Goal: Find specific page/section: Find specific page/section

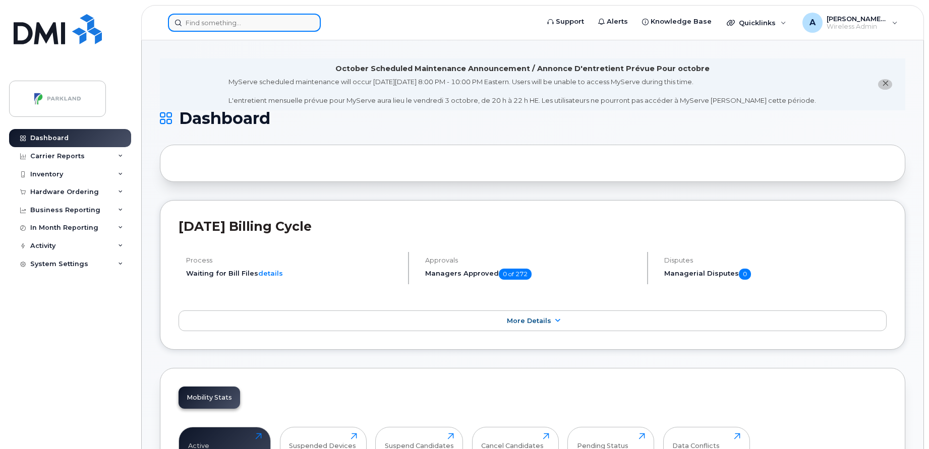
click at [211, 18] on input at bounding box center [244, 23] width 153 height 18
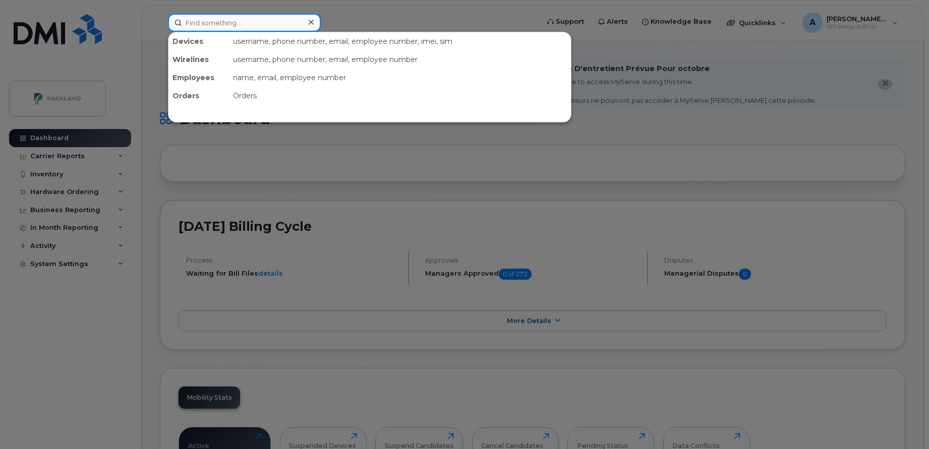
paste input "9053790821"
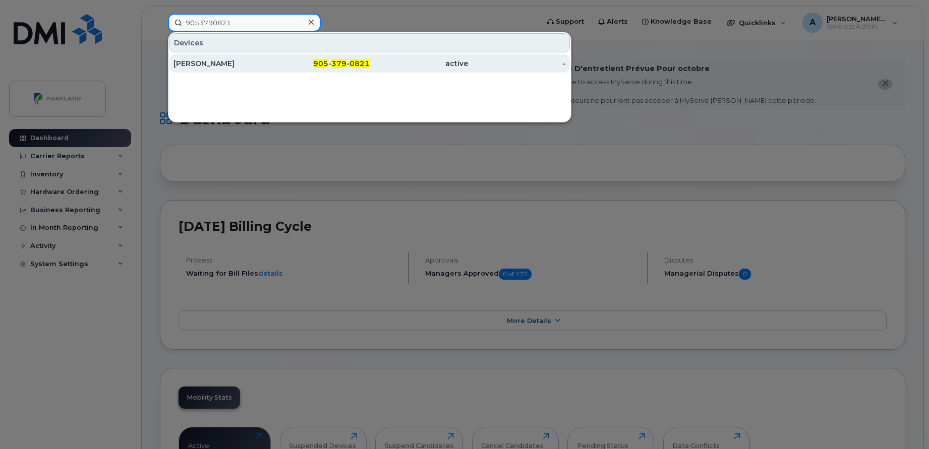
type input "9053790821"
click at [276, 63] on div "905 - 379 - 0821" at bounding box center [321, 64] width 98 height 10
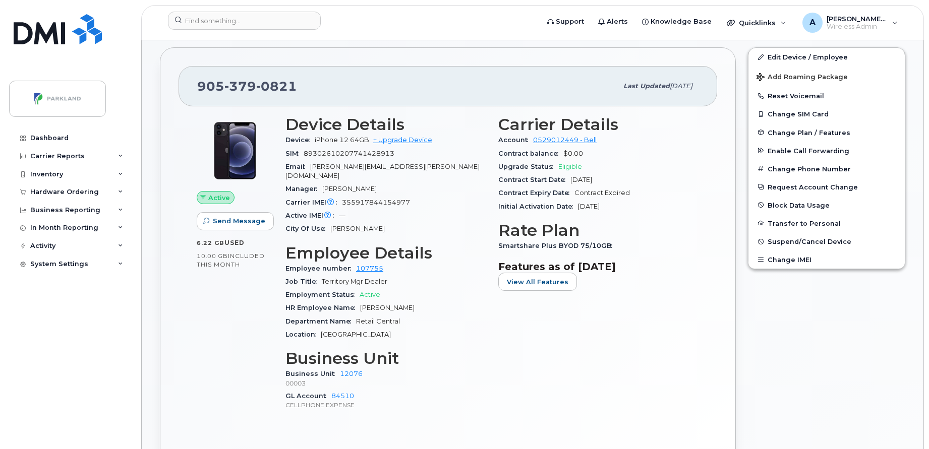
scroll to position [333, 0]
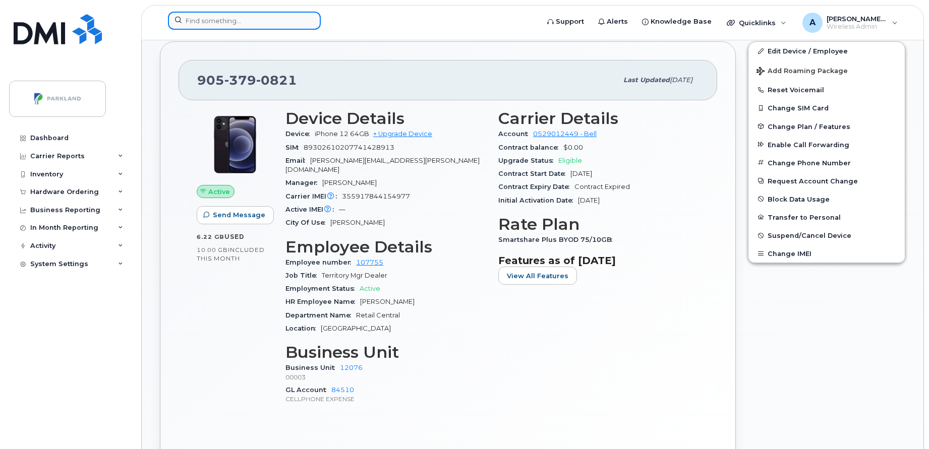
click at [268, 18] on input at bounding box center [244, 21] width 153 height 18
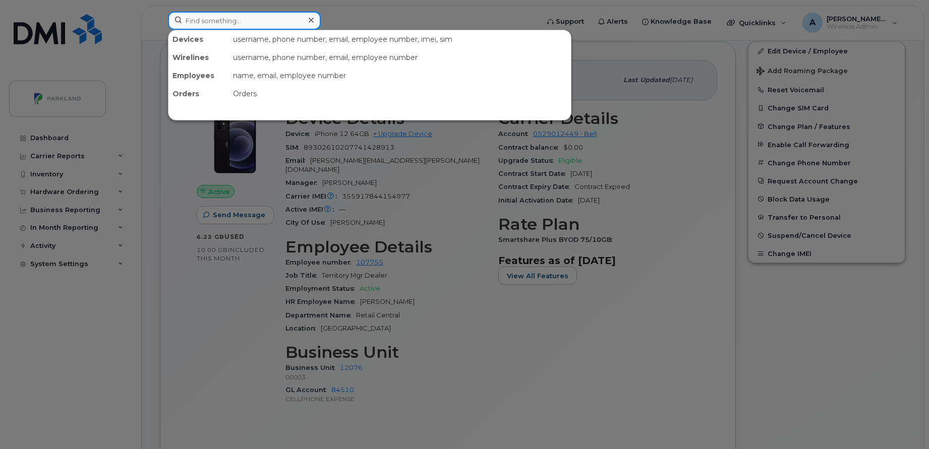
paste input "416) 407-7557"
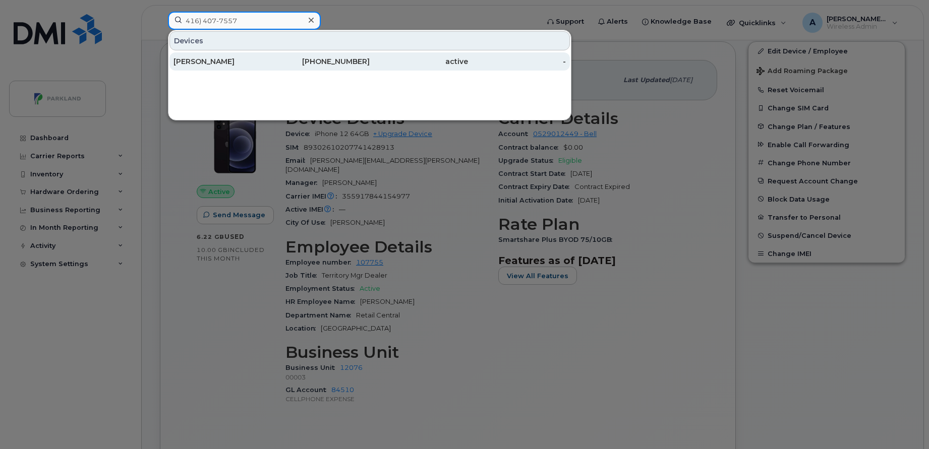
type input "416) 407-7557"
click at [259, 62] on div "Seyoum Woldeselassie" at bounding box center [223, 61] width 98 height 10
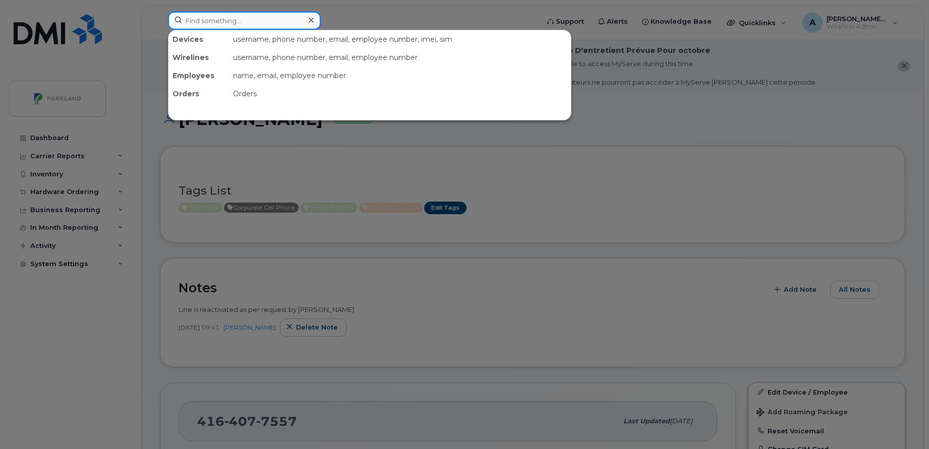
click at [260, 22] on input at bounding box center [244, 21] width 153 height 18
paste input "hsccorp@bell.ca"
type input "hsccorp@bell.ca"
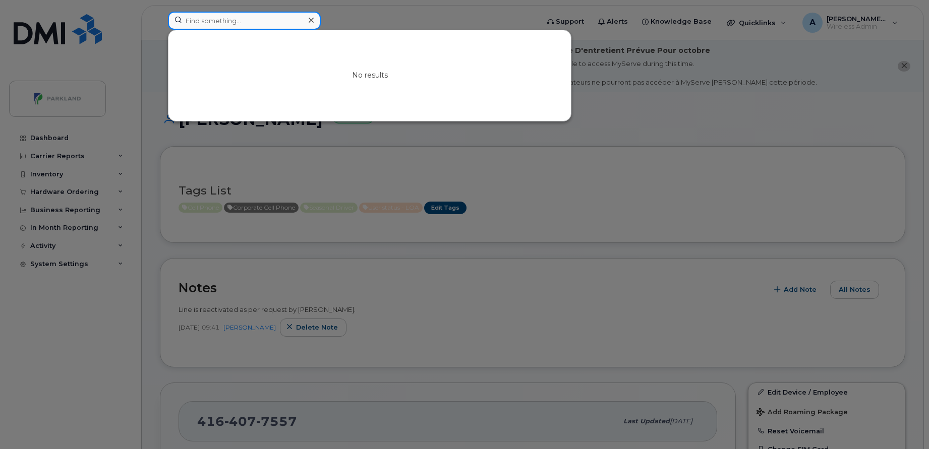
paste input "9053790821"
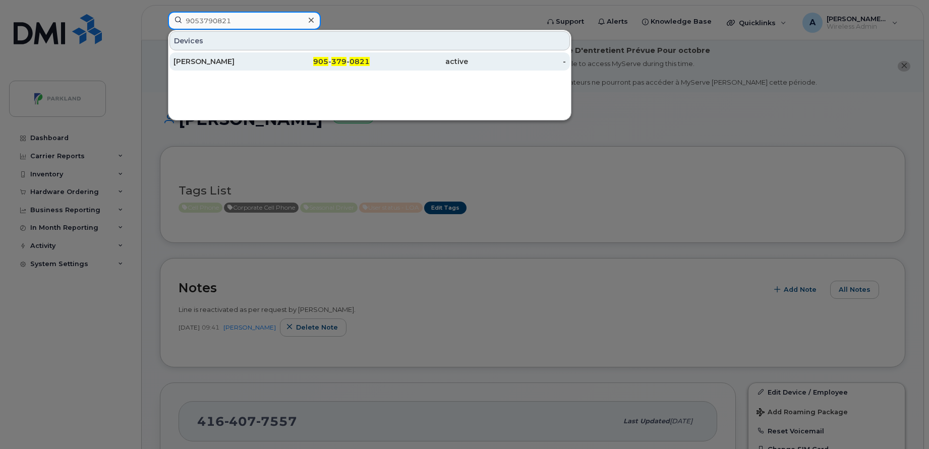
type input "9053790821"
click at [269, 56] on div "[PERSON_NAME]" at bounding box center [223, 61] width 98 height 18
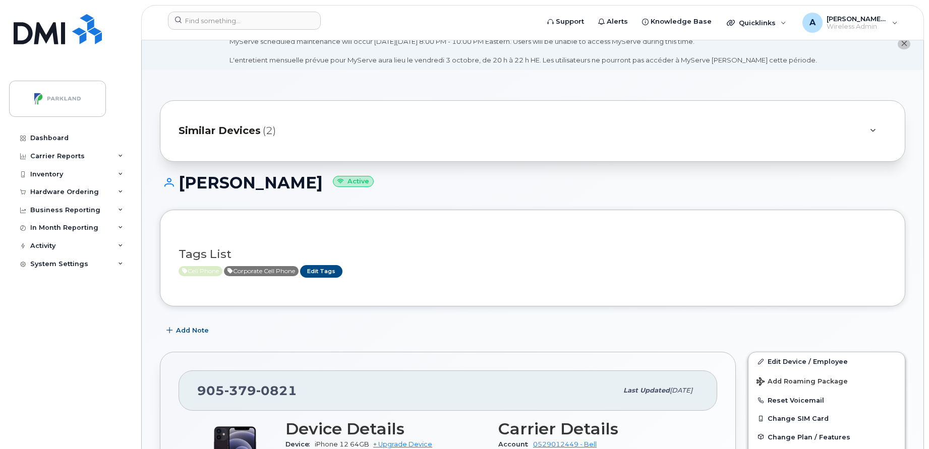
scroll to position [17, 0]
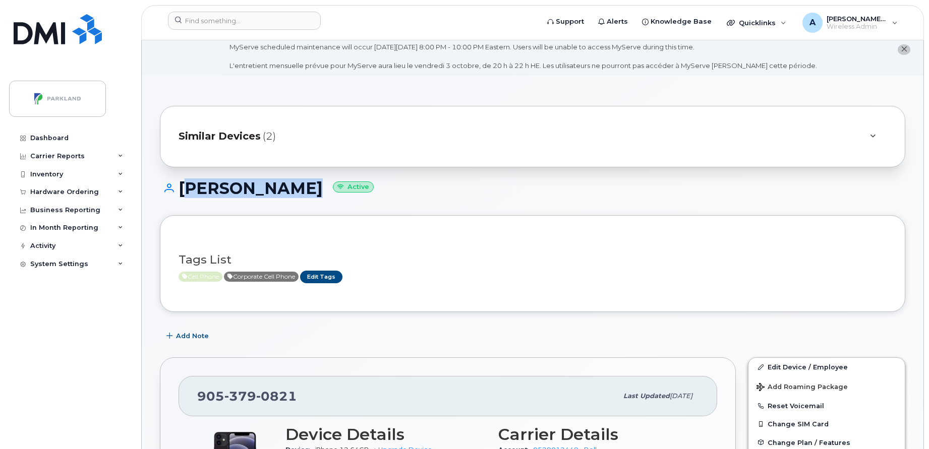
drag, startPoint x: 181, startPoint y: 187, endPoint x: 305, endPoint y: 199, distance: 124.2
click at [305, 199] on div "Moe Chessman Active" at bounding box center [533, 198] width 746 height 36
copy h1 "[PERSON_NAME]"
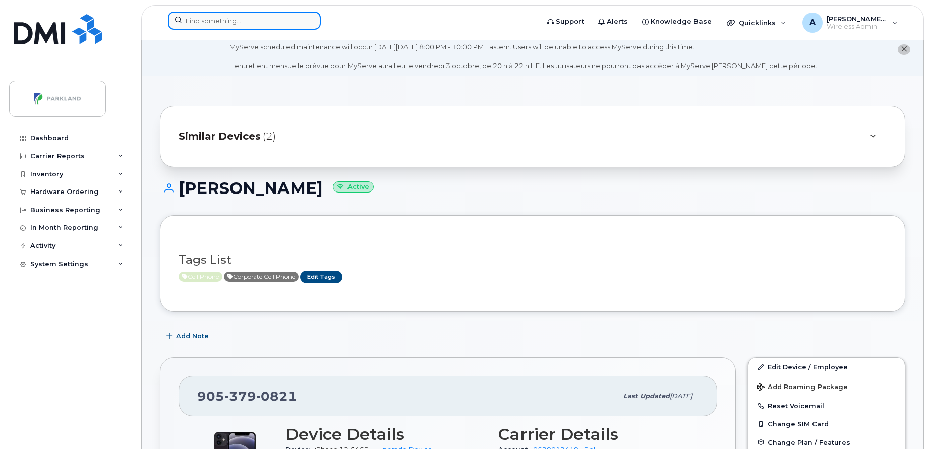
click at [279, 16] on input at bounding box center [244, 21] width 153 height 18
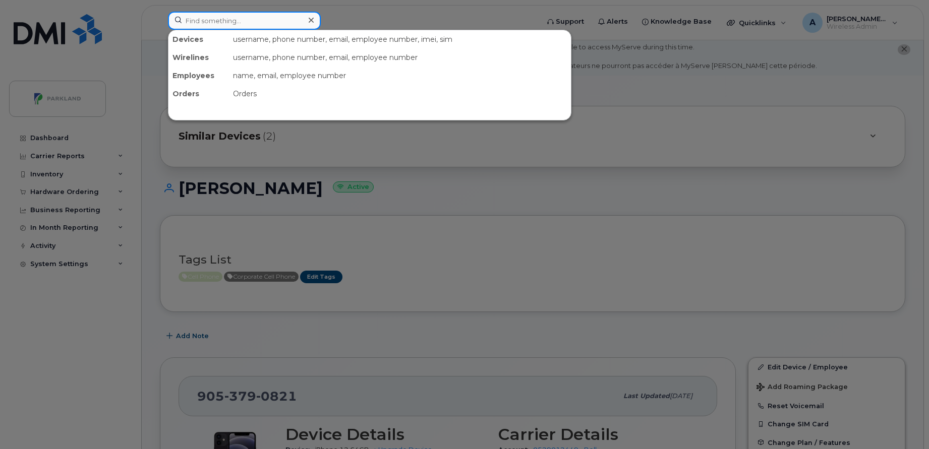
paste input "4164077557"
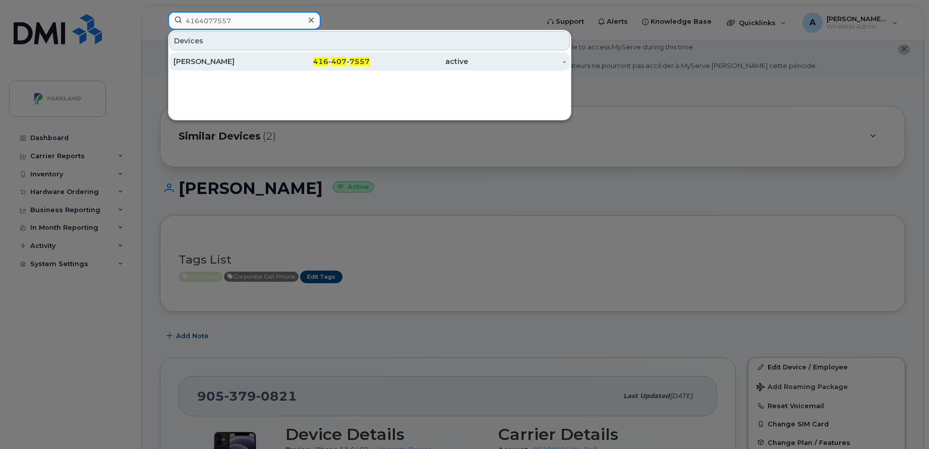
type input "4164077557"
click at [269, 61] on div "Seyoum Woldeselassie" at bounding box center [223, 61] width 98 height 10
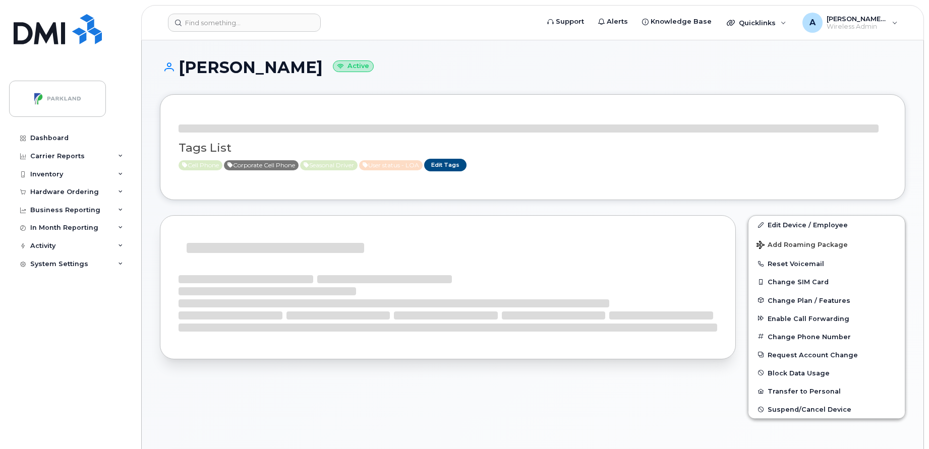
drag, startPoint x: 181, startPoint y: 62, endPoint x: 371, endPoint y: 77, distance: 190.8
click at [371, 77] on div "[PERSON_NAME] Active" at bounding box center [533, 77] width 746 height 36
copy h1 "[PERSON_NAME]"
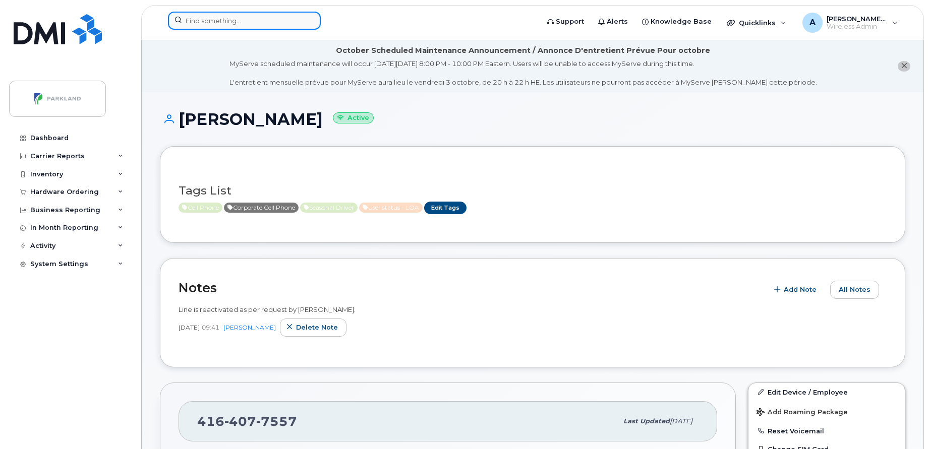
click at [209, 18] on input at bounding box center [244, 21] width 153 height 18
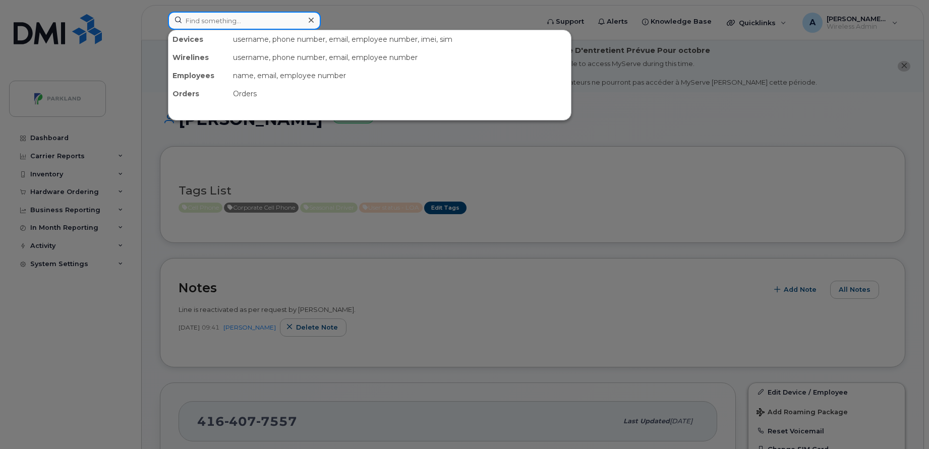
paste input "5197321755"
type input "5197321755"
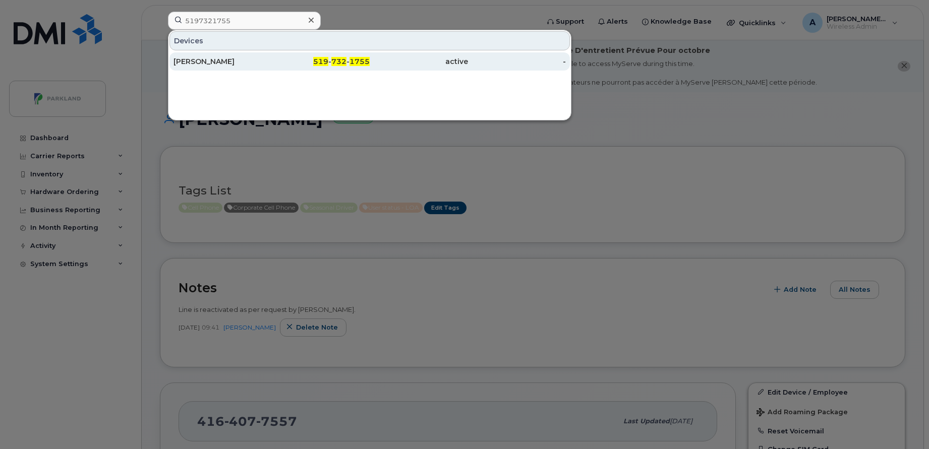
click at [226, 61] on div "[PERSON_NAME]" at bounding box center [223, 61] width 98 height 10
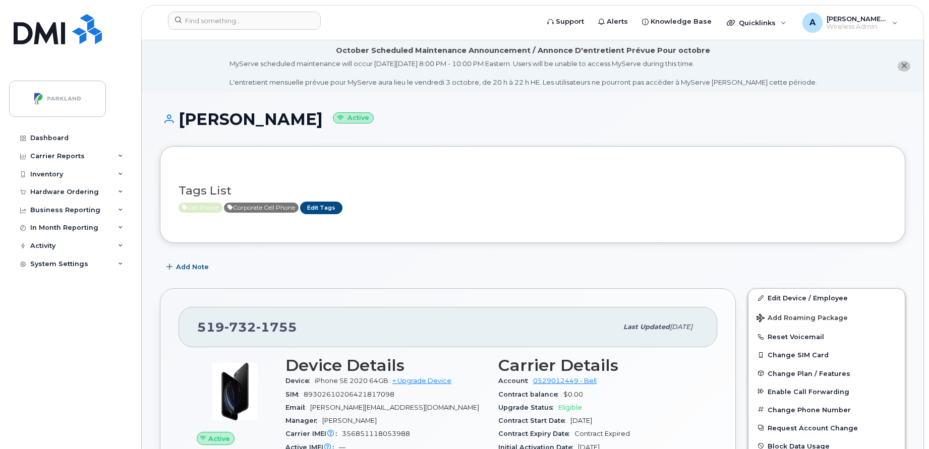
drag, startPoint x: 184, startPoint y: 123, endPoint x: 318, endPoint y: 129, distance: 133.8
click at [318, 129] on div "Wayne Mischiek Active" at bounding box center [533, 128] width 746 height 36
copy h1 "[PERSON_NAME]"
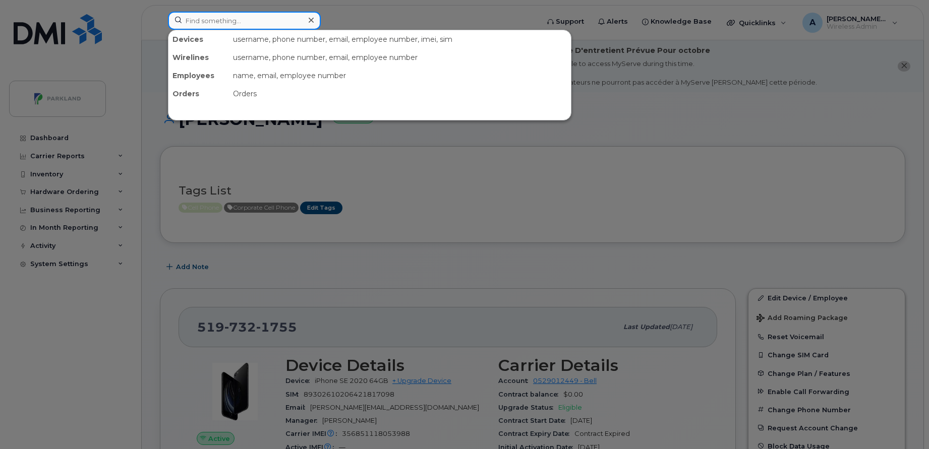
click at [302, 22] on input at bounding box center [244, 21] width 153 height 18
paste input "438-336-7709"
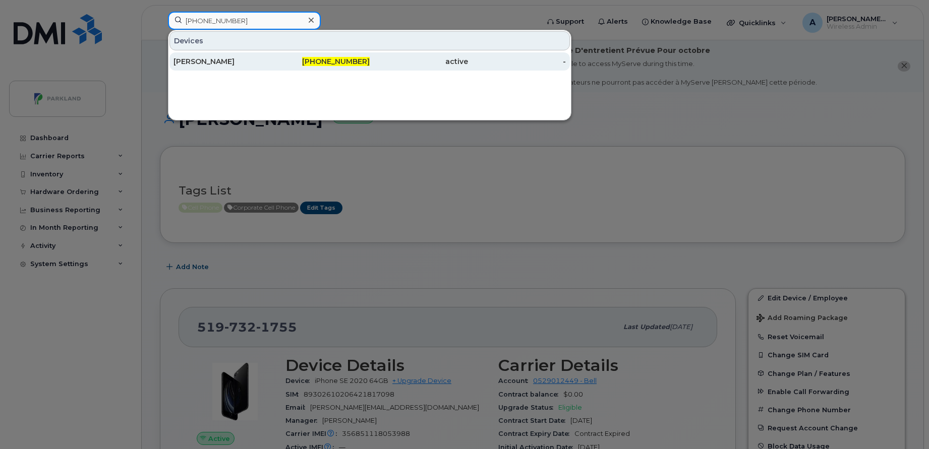
type input "438-336-7709"
click at [261, 59] on div "Vincent Bernier" at bounding box center [223, 61] width 98 height 10
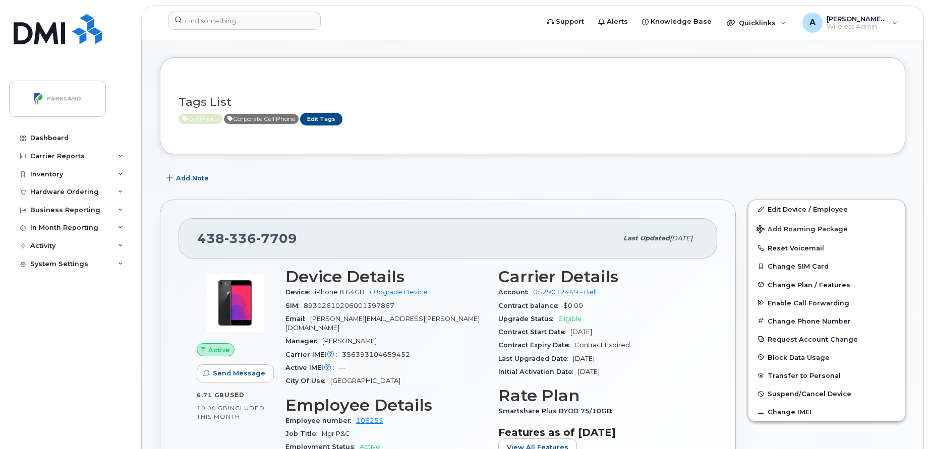
scroll to position [98, 0]
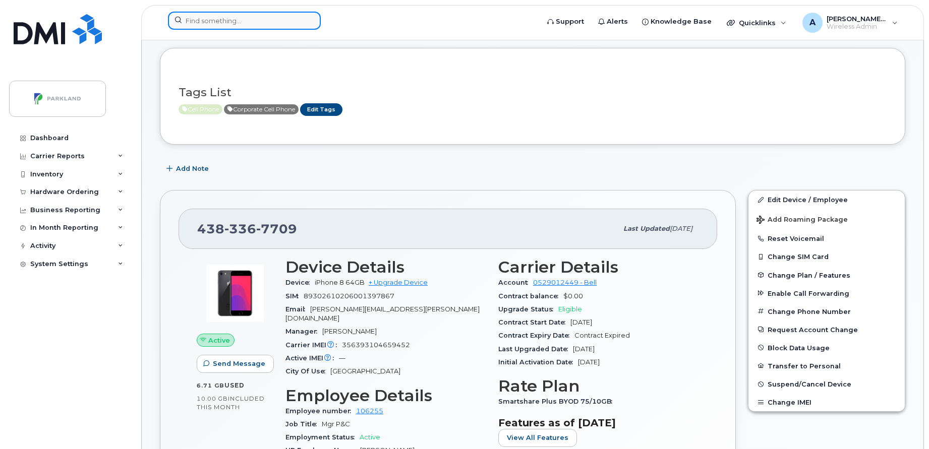
click at [248, 19] on input at bounding box center [244, 21] width 153 height 18
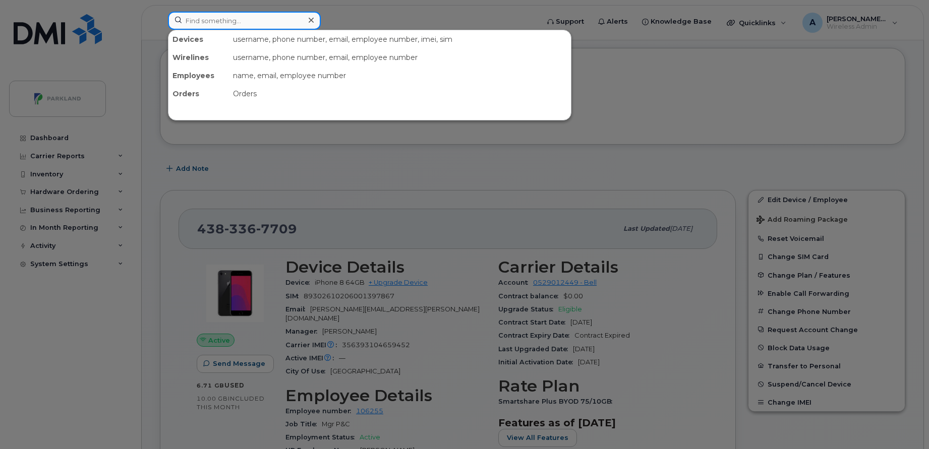
paste input "Michel Boutin"
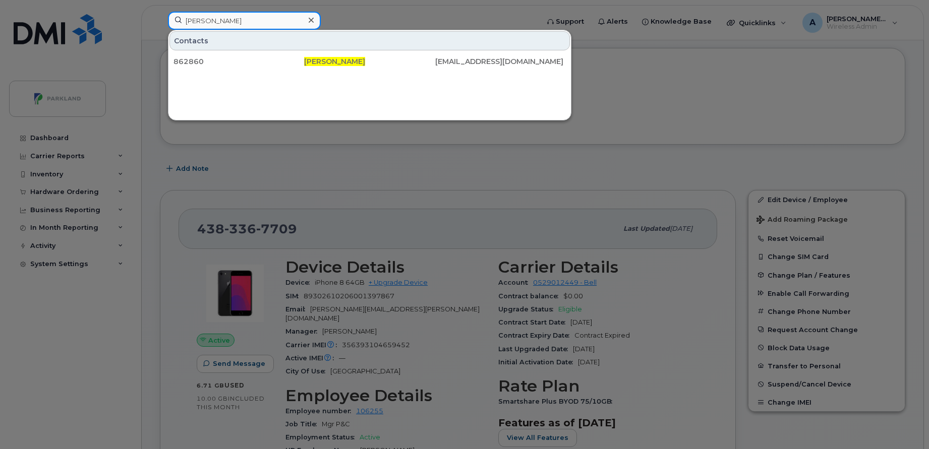
type input "Michel Boutin"
